Goal: Task Accomplishment & Management: Manage account settings

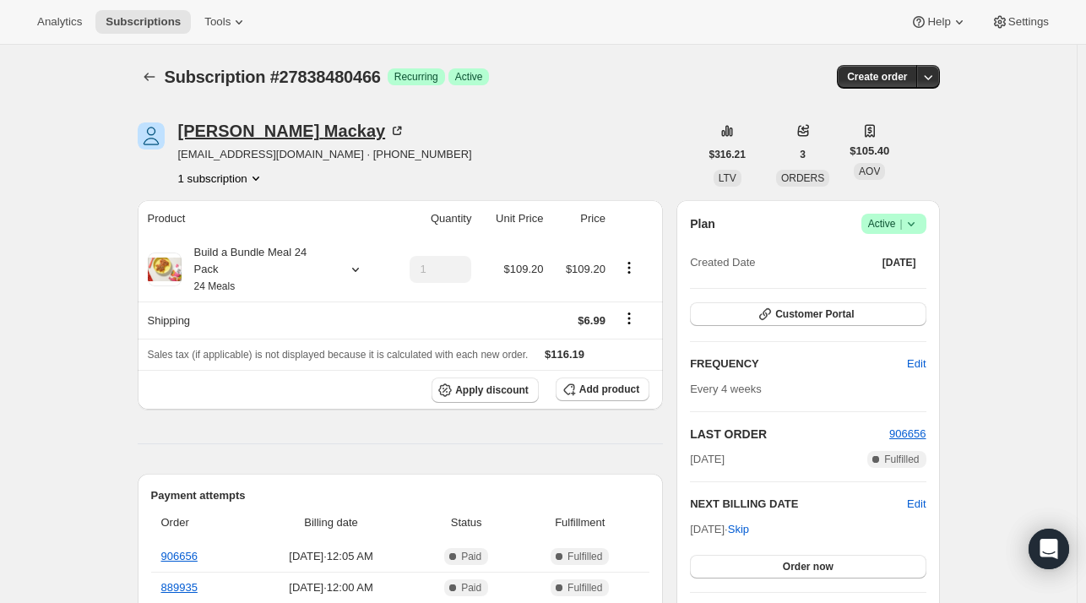
click at [259, 133] on div "[PERSON_NAME]" at bounding box center [292, 130] width 228 height 17
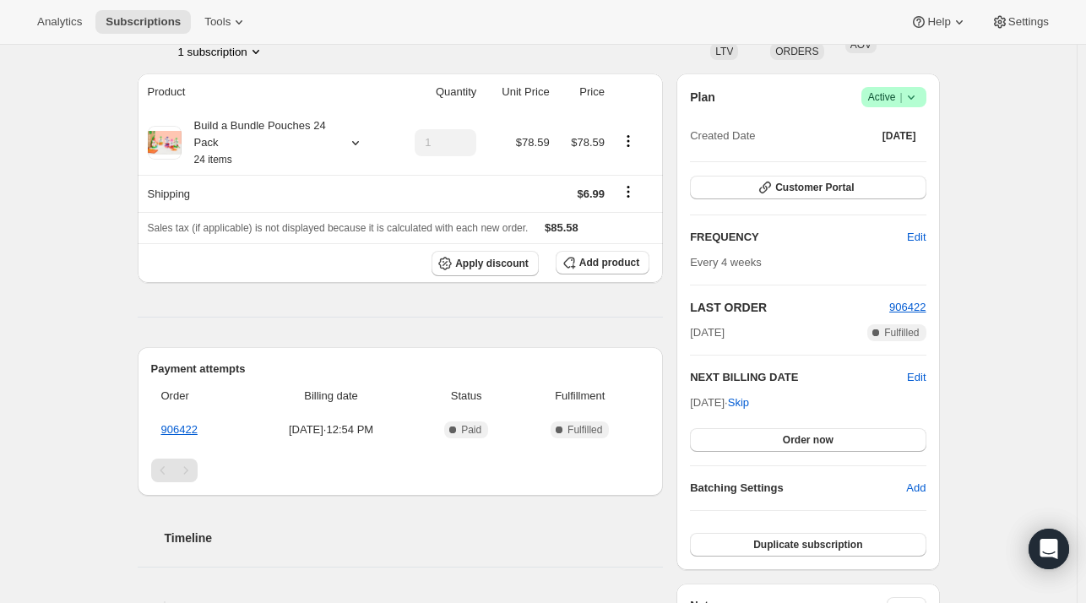
scroll to position [253, 0]
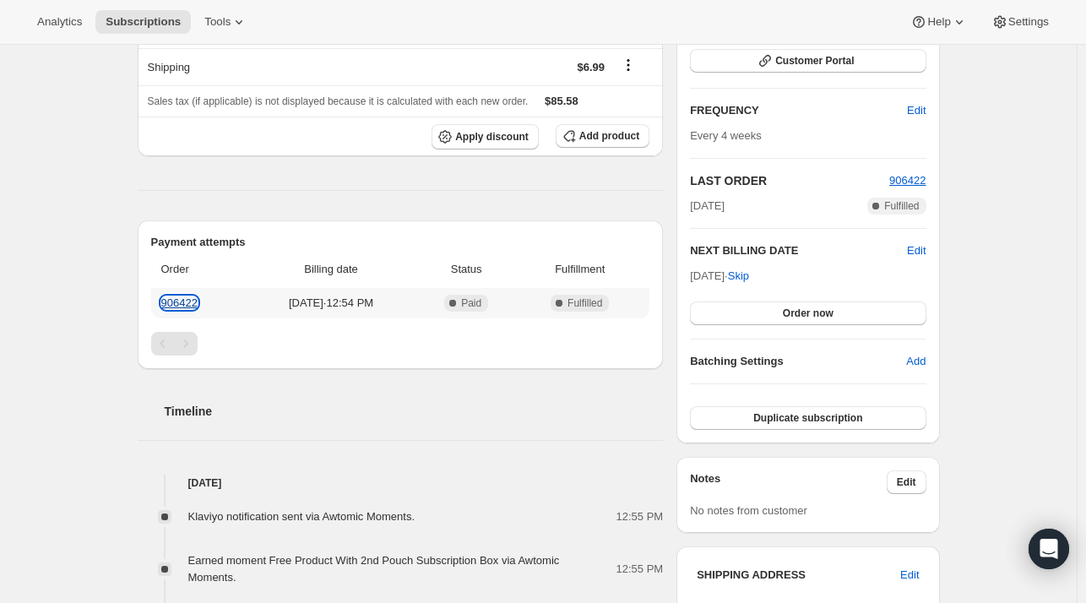
click at [186, 301] on link "906422" at bounding box center [179, 302] width 36 height 13
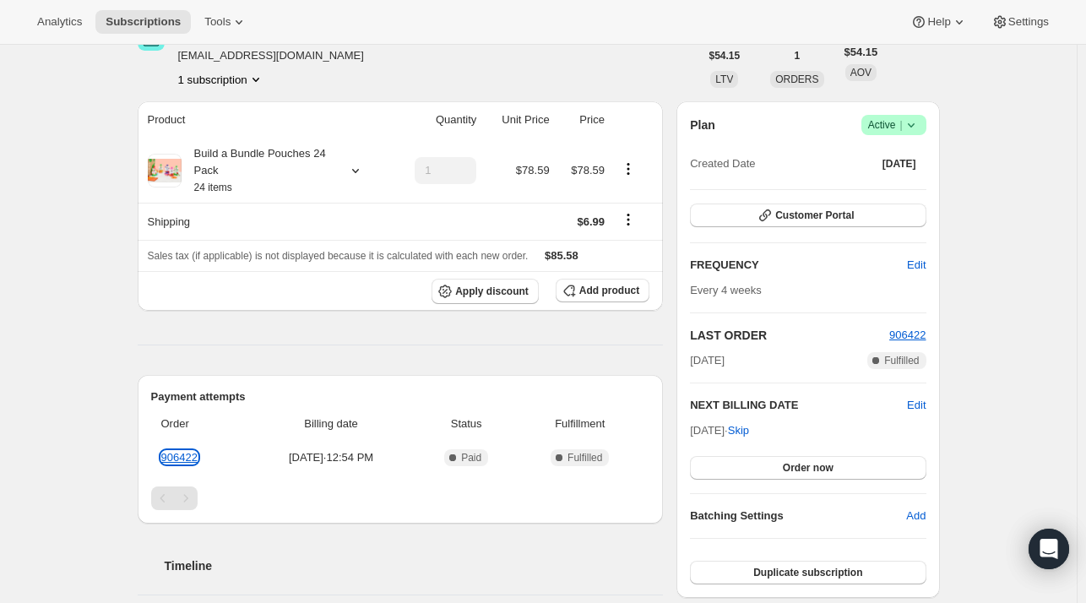
scroll to position [0, 0]
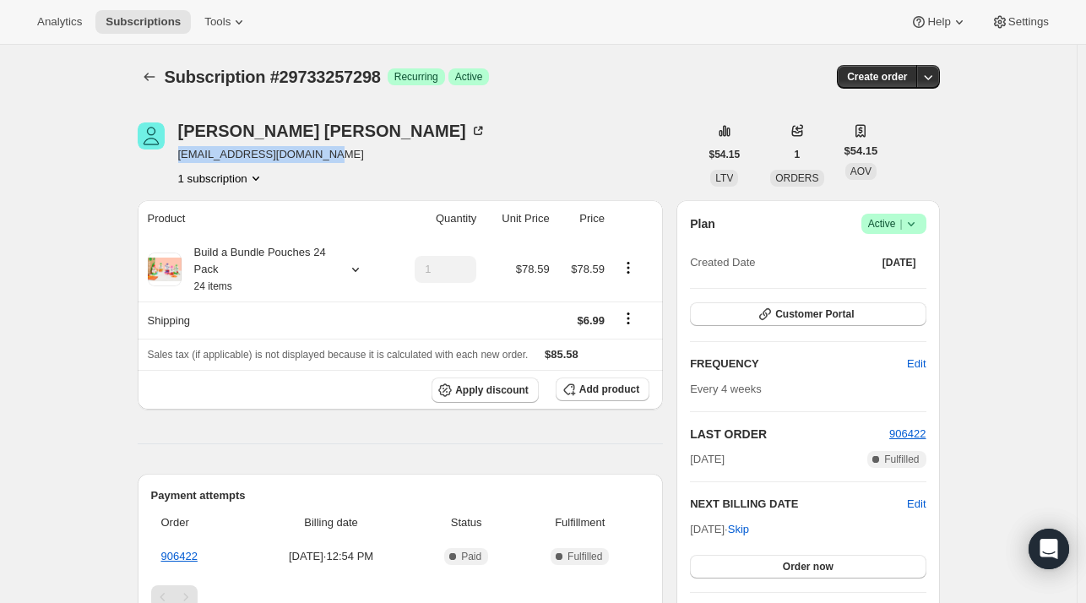
drag, startPoint x: 320, startPoint y: 159, endPoint x: 181, endPoint y: 158, distance: 139.3
click at [181, 158] on div "Heemali Patel heemalipatel117@gmail.com 1 subscription" at bounding box center [419, 154] width 562 height 64
copy span "heemalipatel117@gmail.com"
click at [882, 224] on span "Active |" at bounding box center [894, 223] width 52 height 17
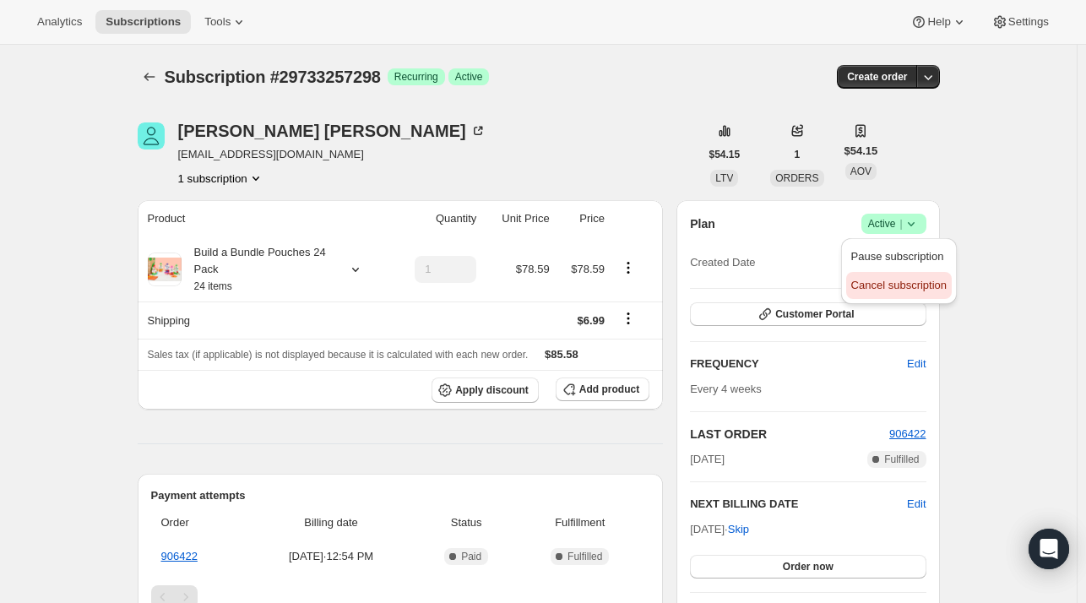
click at [874, 281] on span "Cancel subscription" at bounding box center [898, 285] width 95 height 13
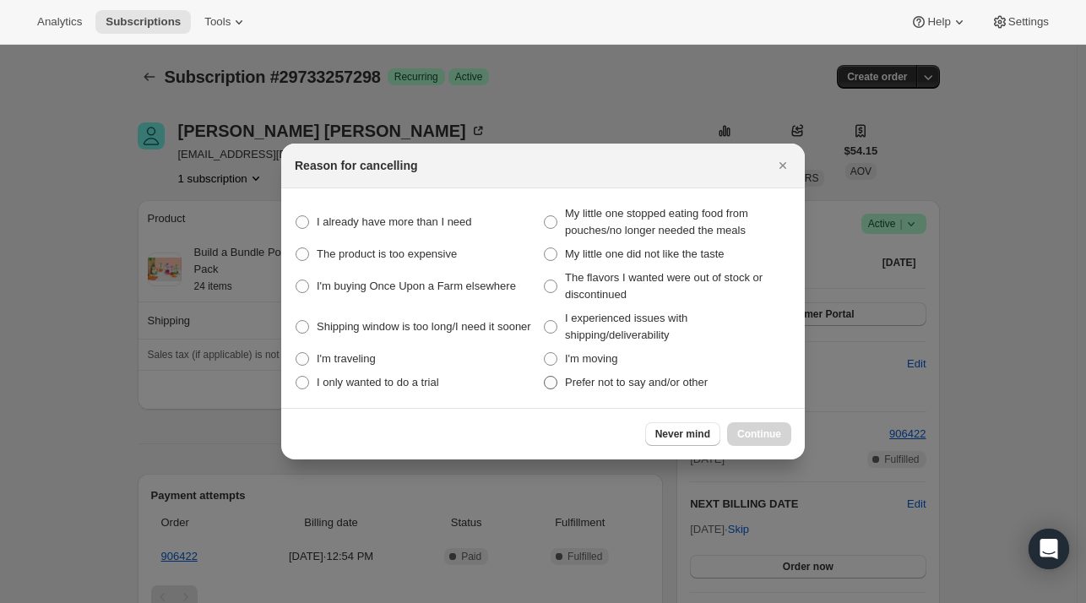
click at [616, 374] on span "Prefer not to say and/or other" at bounding box center [636, 382] width 143 height 17
click at [545, 376] on other "Prefer not to say and/or other" at bounding box center [544, 376] width 1 height 1
radio other "true"
click at [756, 428] on span "Continue" at bounding box center [759, 434] width 44 height 14
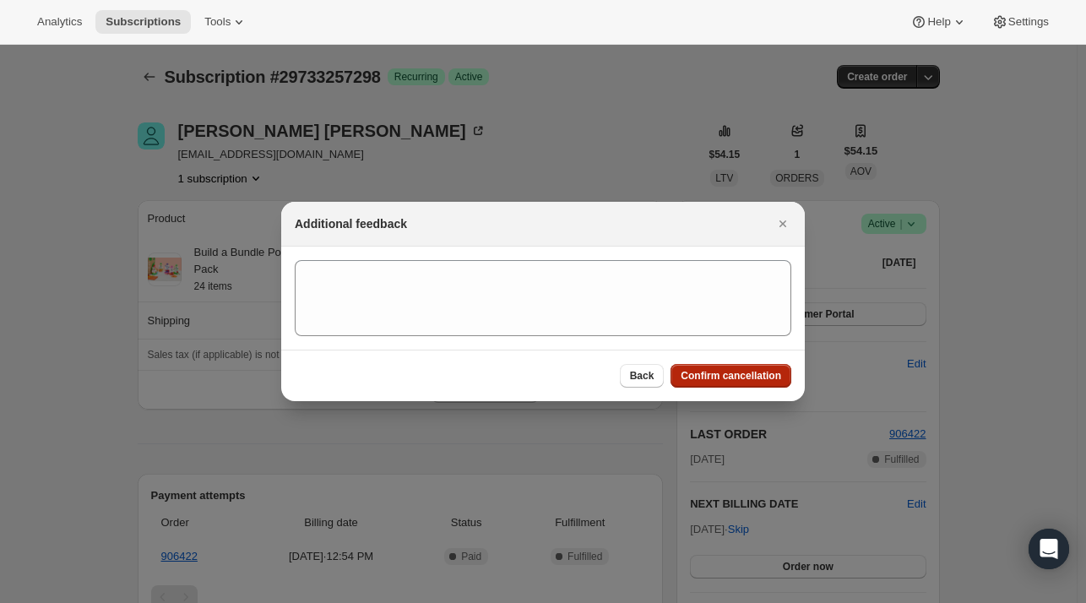
click at [736, 372] on span "Confirm cancellation" at bounding box center [731, 376] width 100 height 14
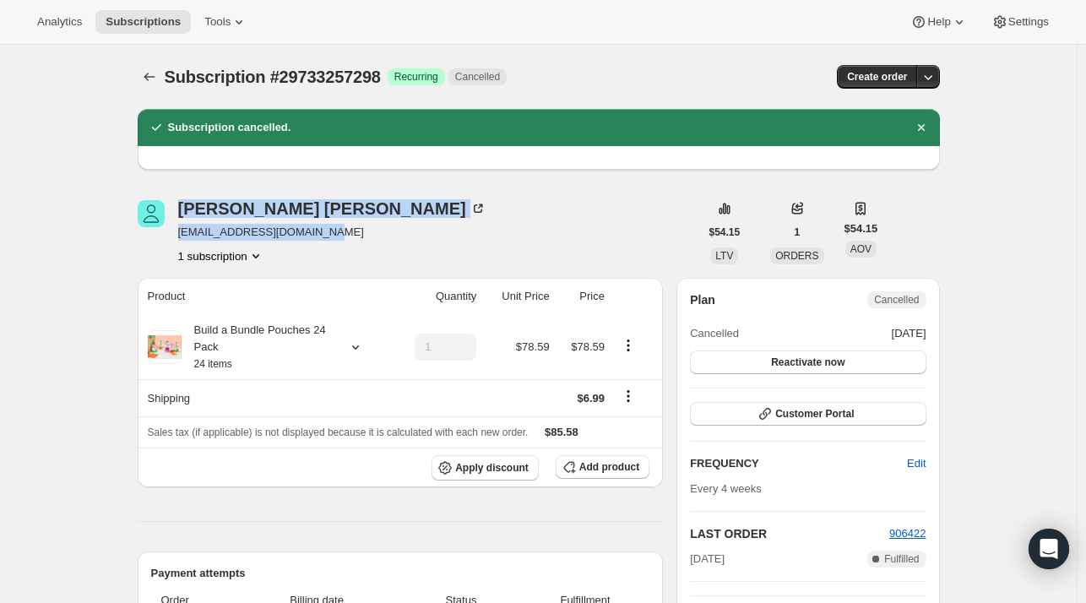
drag, startPoint x: 329, startPoint y: 231, endPoint x: 172, endPoint y: 236, distance: 157.2
click at [172, 236] on div "Heemali Patel heemalipatel117@gmail.com 1 subscription" at bounding box center [419, 232] width 562 height 64
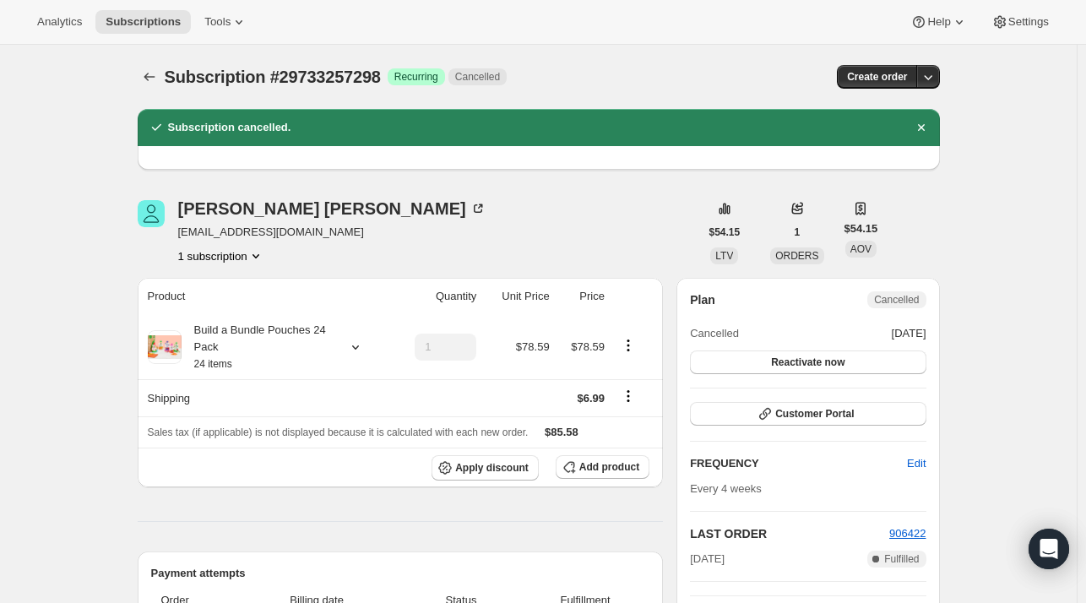
drag, startPoint x: 330, startPoint y: 226, endPoint x: 177, endPoint y: 230, distance: 152.9
click at [177, 230] on div "Heemali Patel heemalipatel117@gmail.com 1 subscription" at bounding box center [419, 232] width 562 height 64
copy span "heemalipatel117@gmail.com"
